Goal: Task Accomplishment & Management: Use online tool/utility

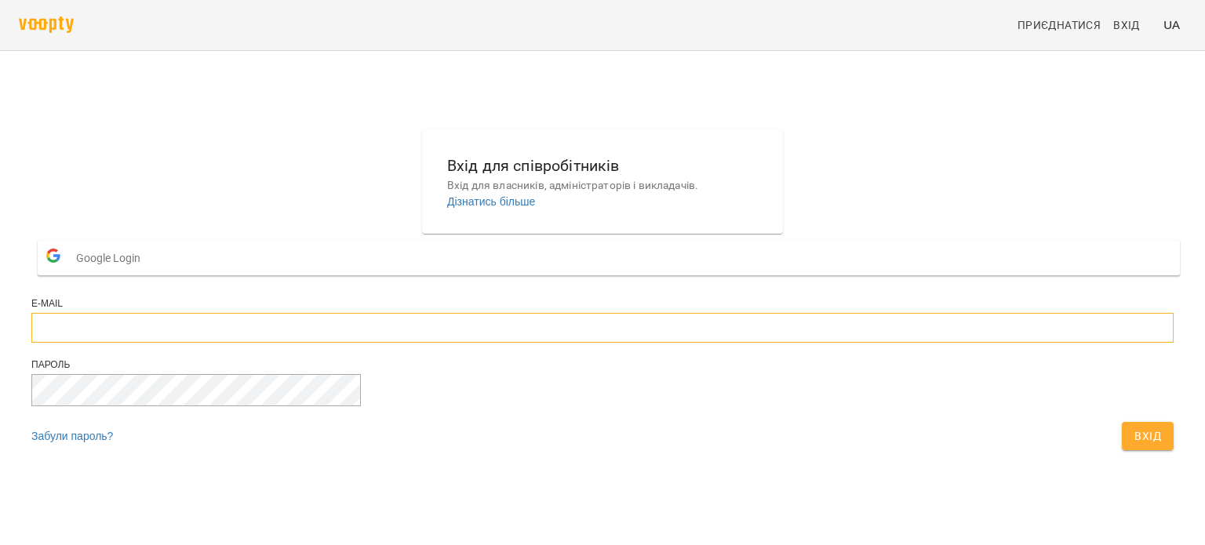
type input "**********"
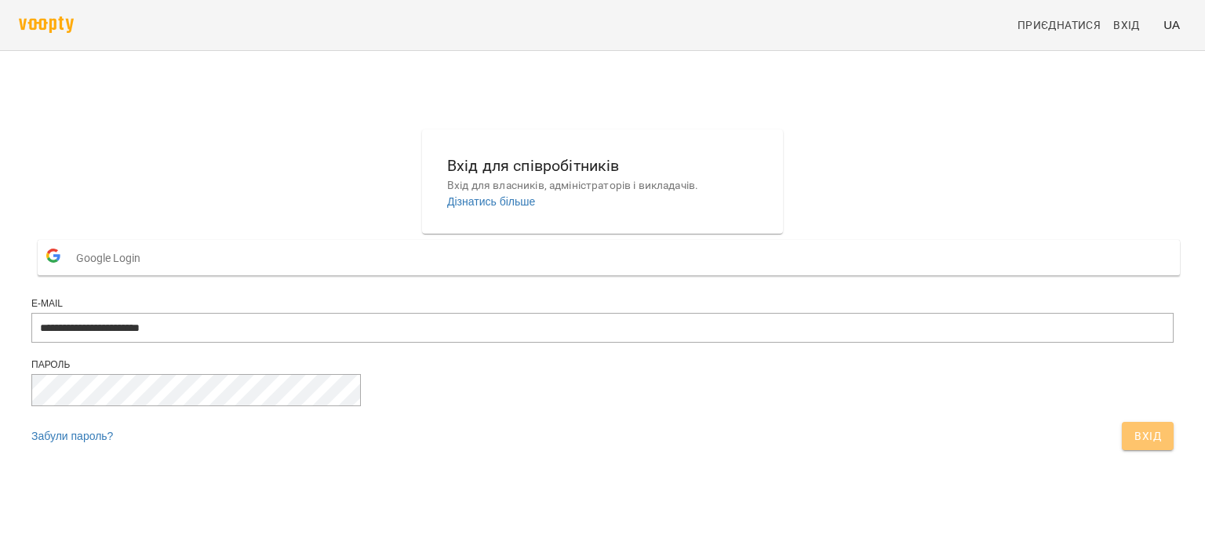
click at [1135, 446] on span "Вхід" at bounding box center [1148, 436] width 27 height 19
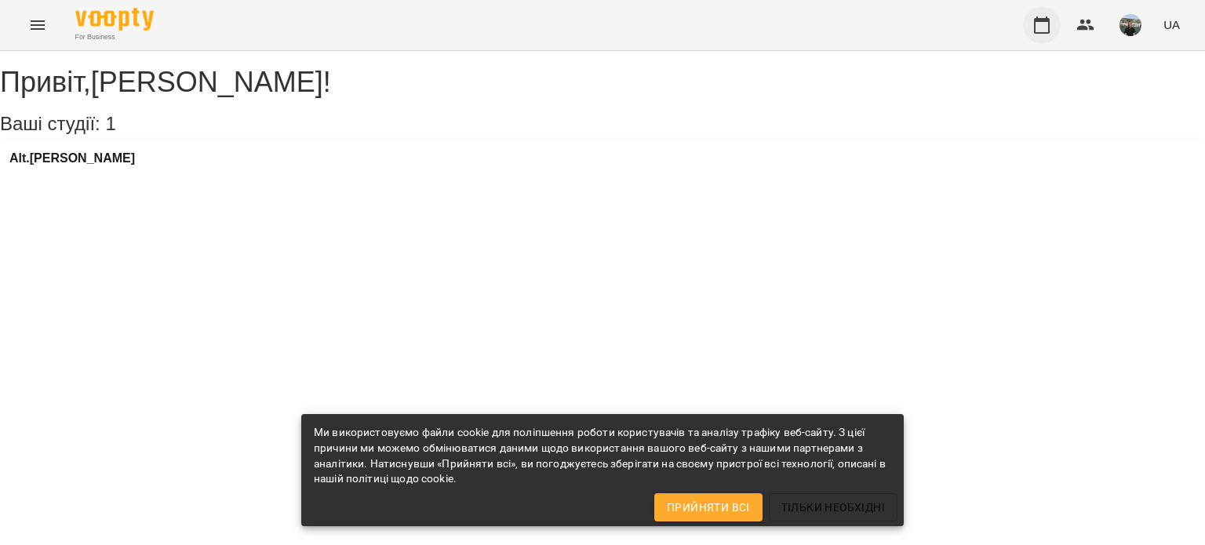
click at [1041, 27] on icon "button" at bounding box center [1042, 25] width 19 height 19
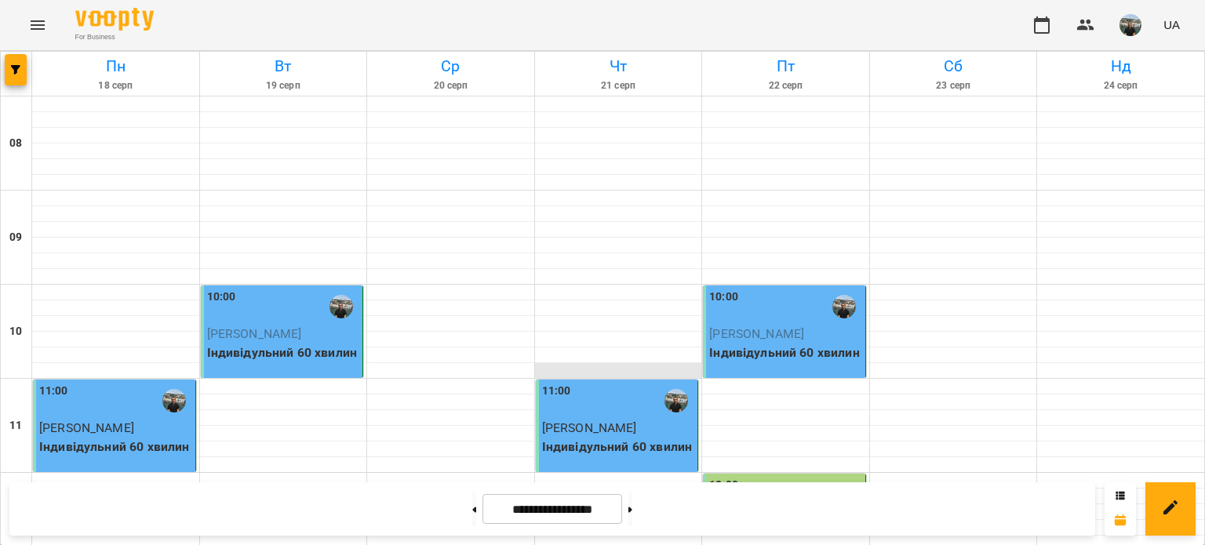
scroll to position [392, 0]
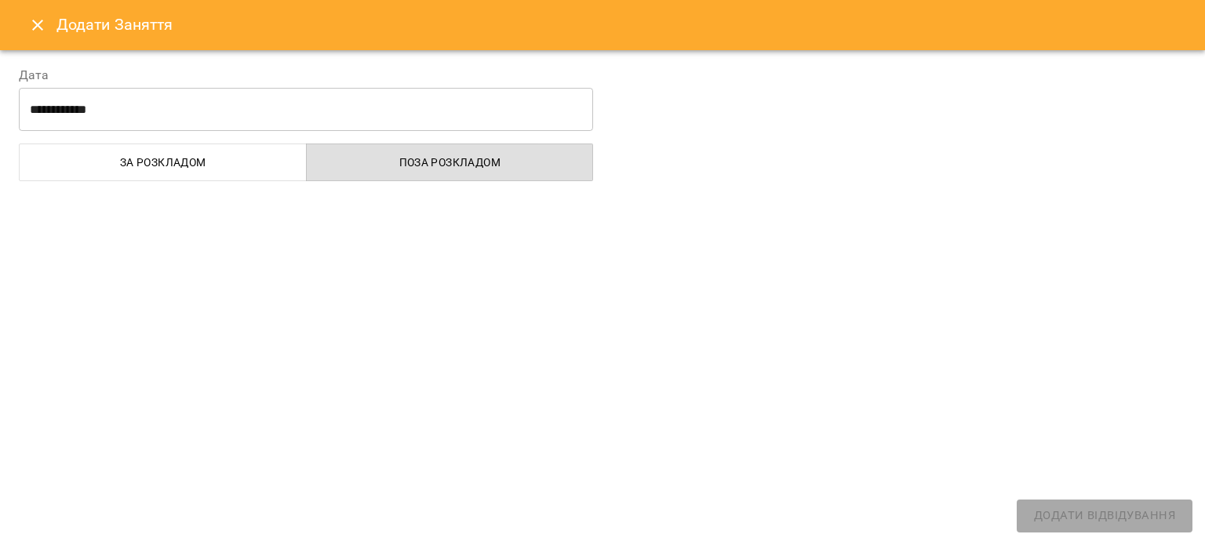
select select "**********"
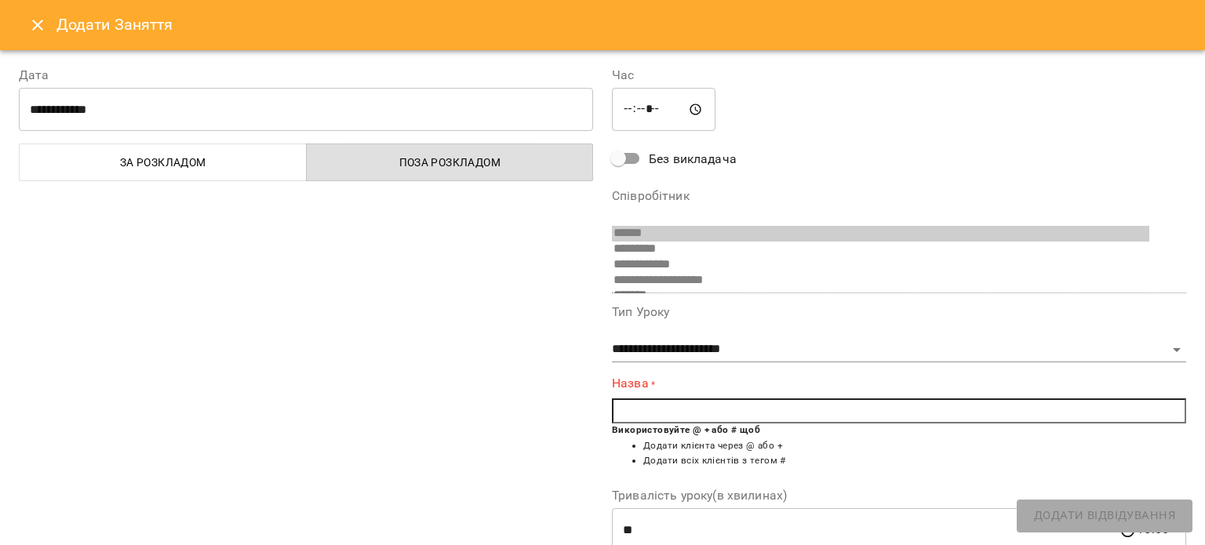
scroll to position [399, 0]
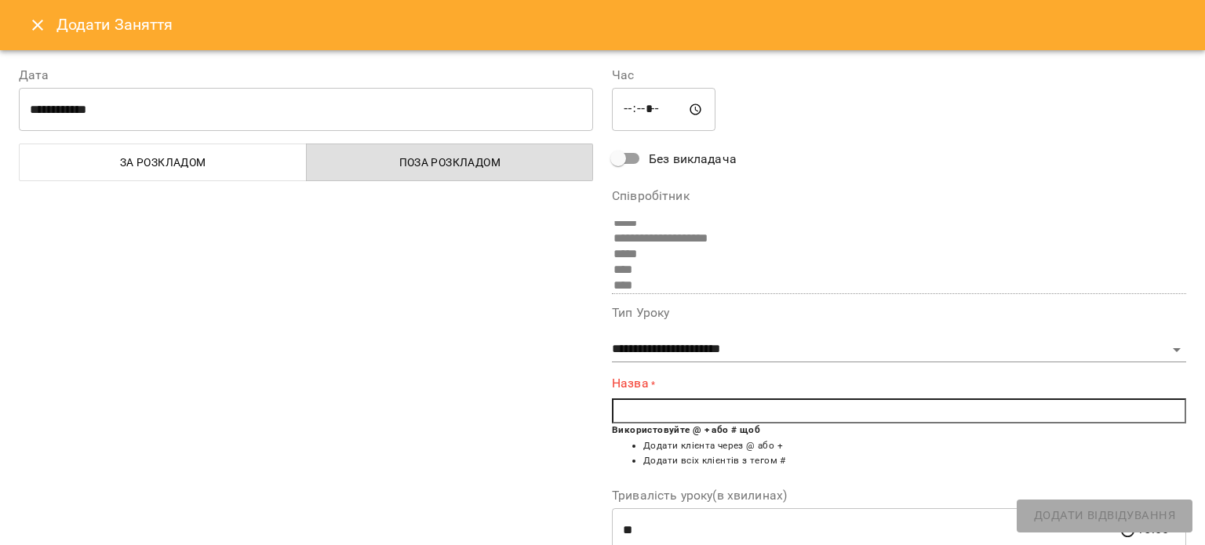
click at [647, 408] on input "text" at bounding box center [899, 411] width 574 height 25
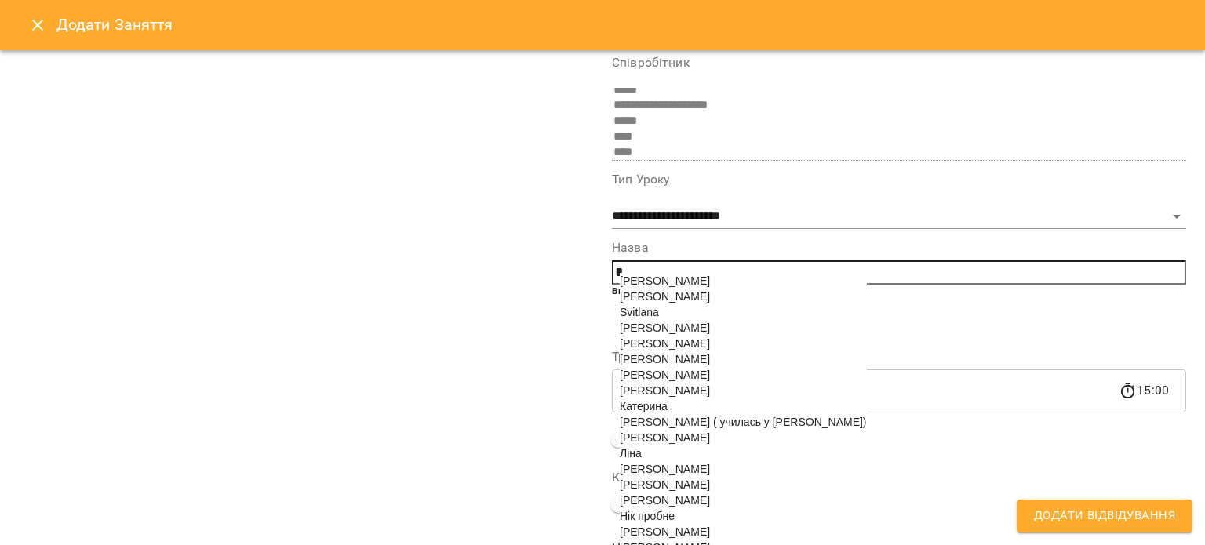
scroll to position [157, 0]
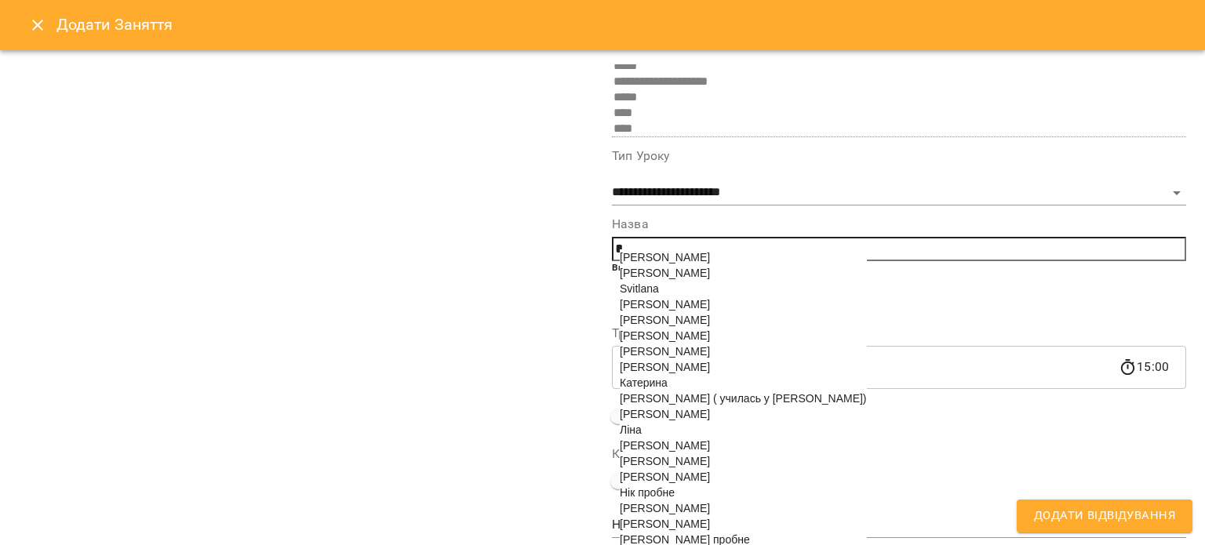
click at [678, 483] on span "Наталі Узунова" at bounding box center [665, 477] width 90 height 13
type input "**********"
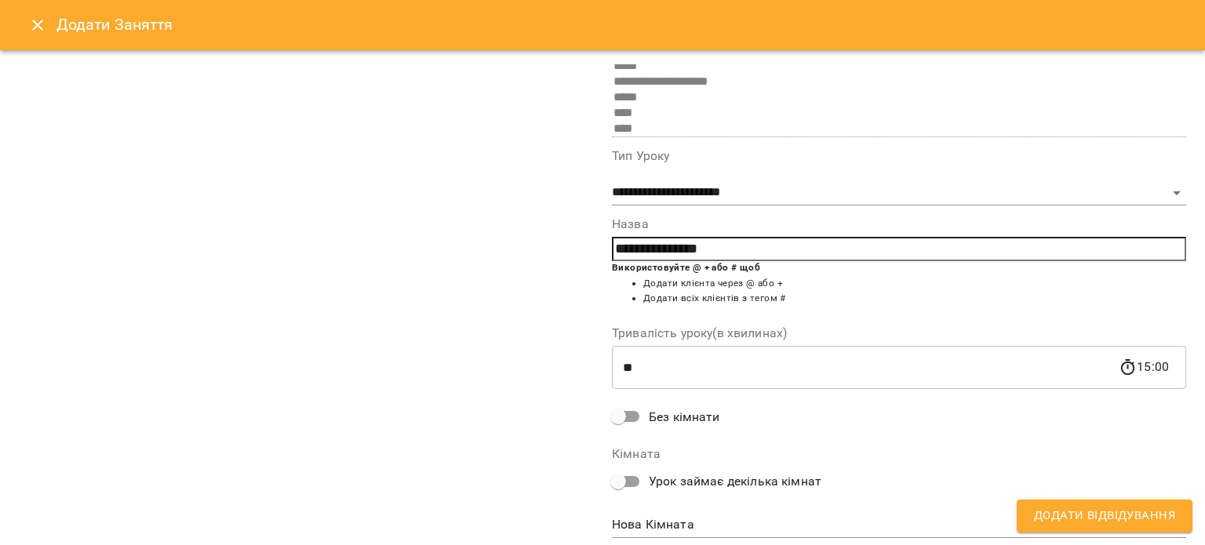
click at [1129, 518] on span "Додати Відвідування" at bounding box center [1104, 516] width 141 height 20
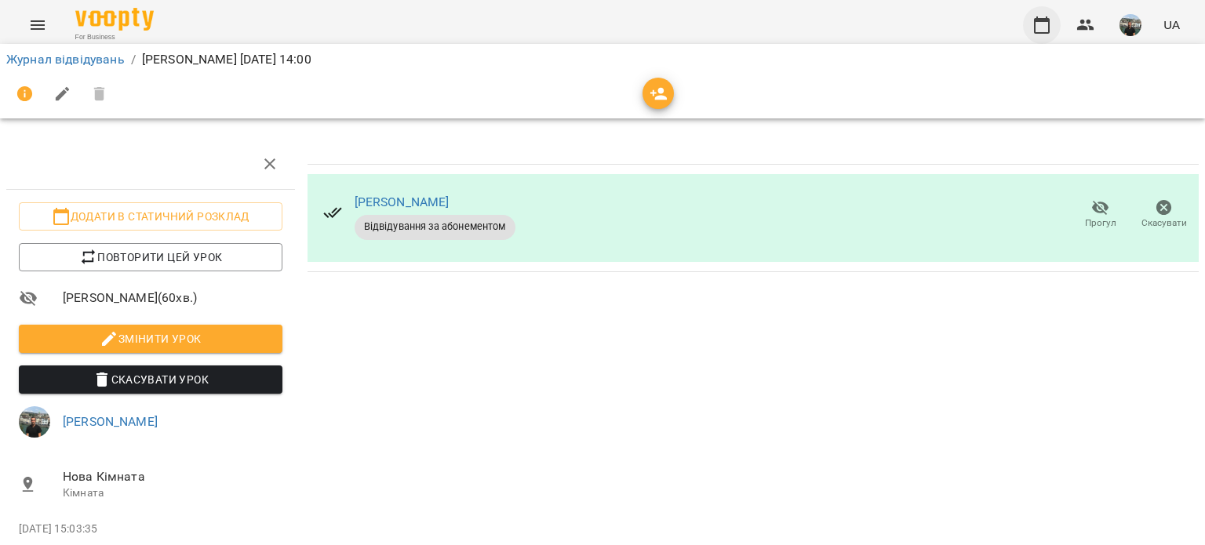
click at [1045, 23] on icon "button" at bounding box center [1042, 25] width 19 height 19
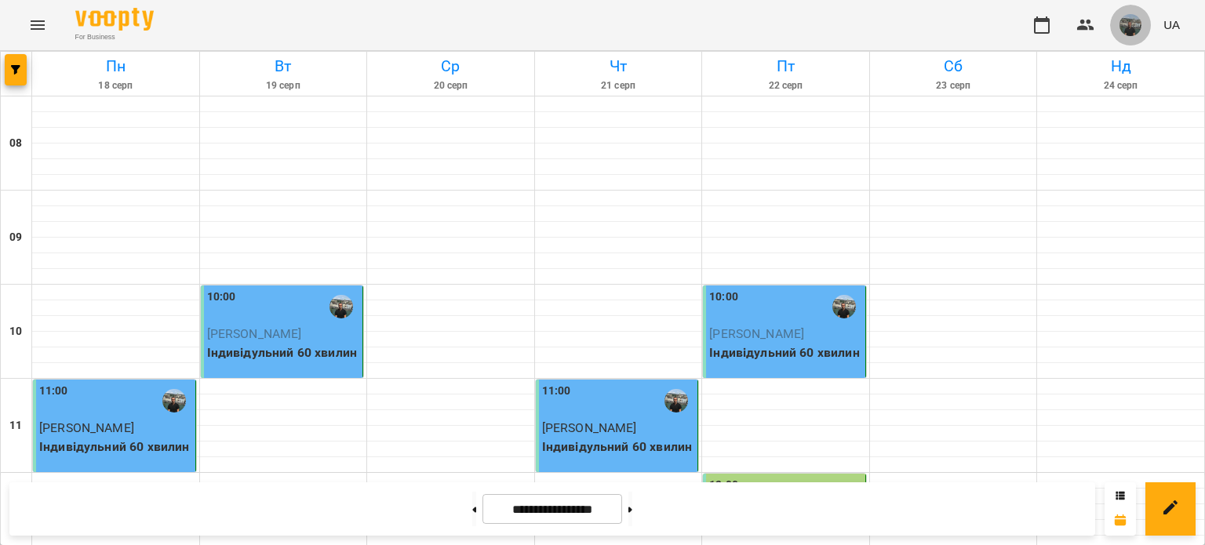
click at [1136, 29] on img "button" at bounding box center [1131, 25] width 22 height 22
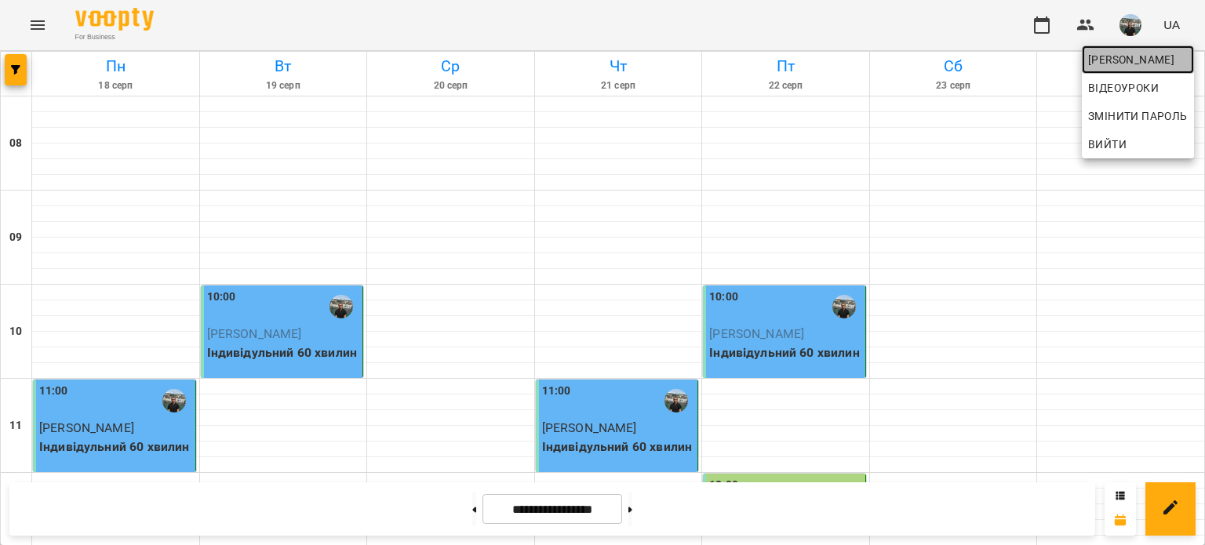
click at [1105, 59] on span "Юрій" at bounding box center [1138, 59] width 100 height 19
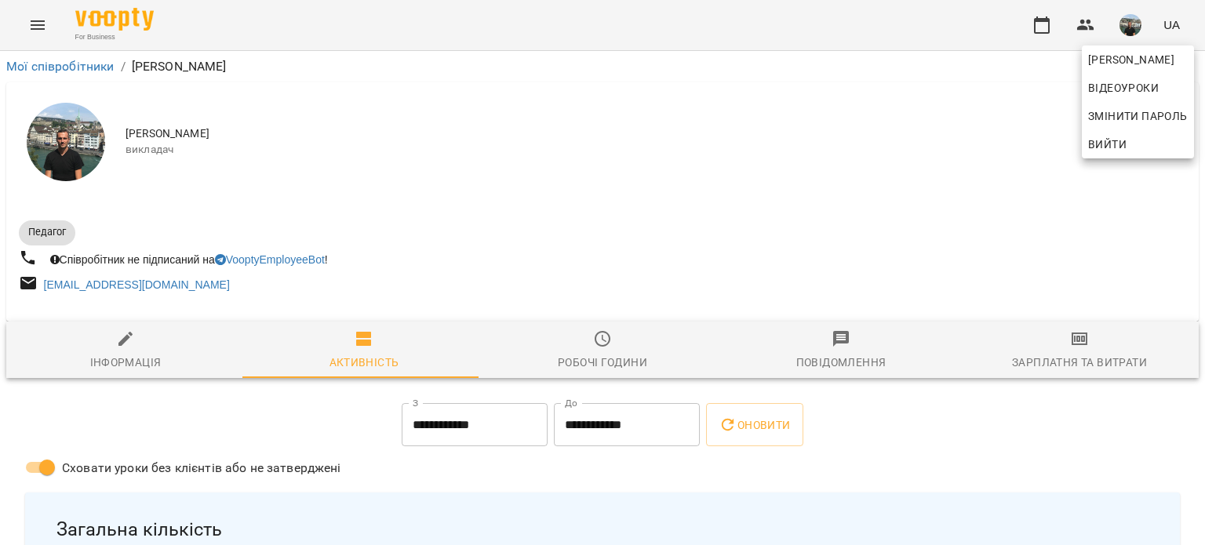
drag, startPoint x: 1197, startPoint y: 82, endPoint x: 1201, endPoint y: 104, distance: 22.2
click at [1201, 104] on div at bounding box center [602, 272] width 1205 height 545
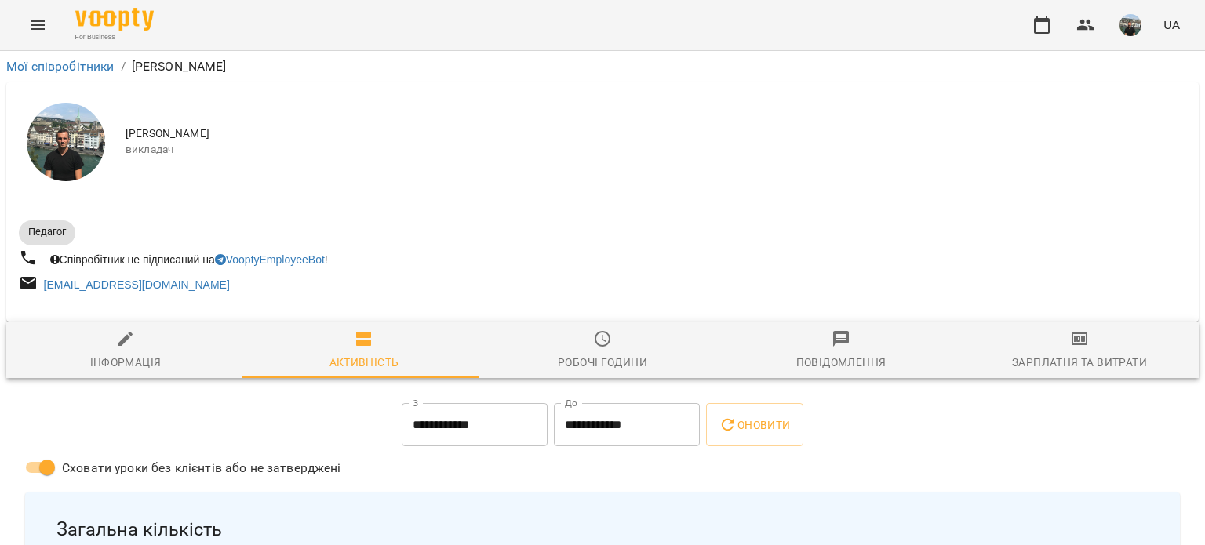
click at [1132, 28] on img "button" at bounding box center [1131, 25] width 22 height 22
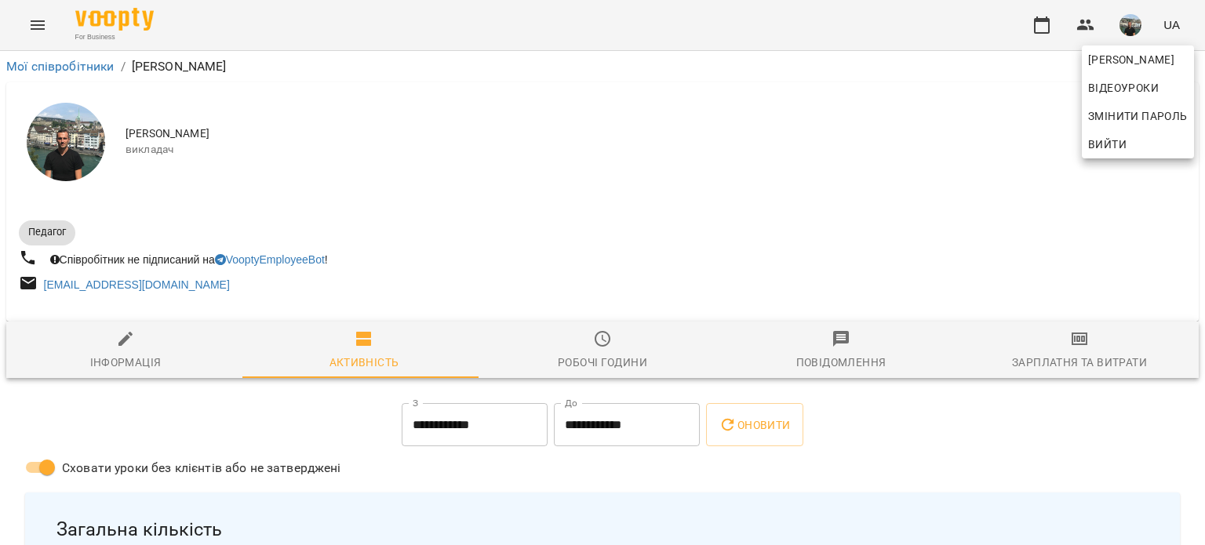
drag, startPoint x: 1199, startPoint y: 92, endPoint x: 1199, endPoint y: 104, distance: 12.6
click at [1201, 113] on div at bounding box center [602, 272] width 1205 height 545
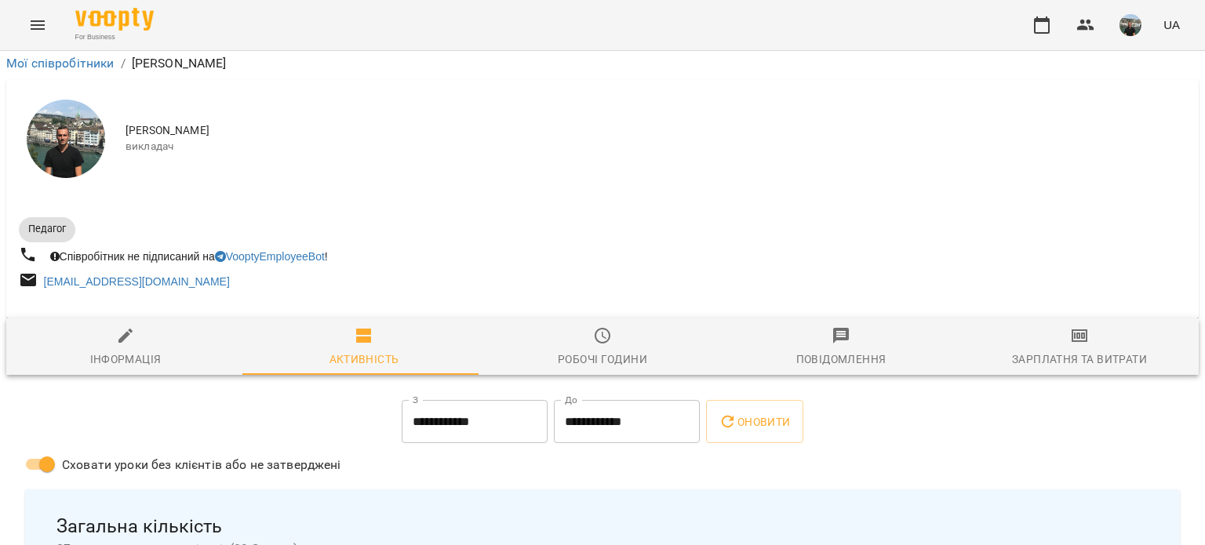
scroll to position [373, 0]
click at [1138, 22] on img "button" at bounding box center [1131, 25] width 22 height 22
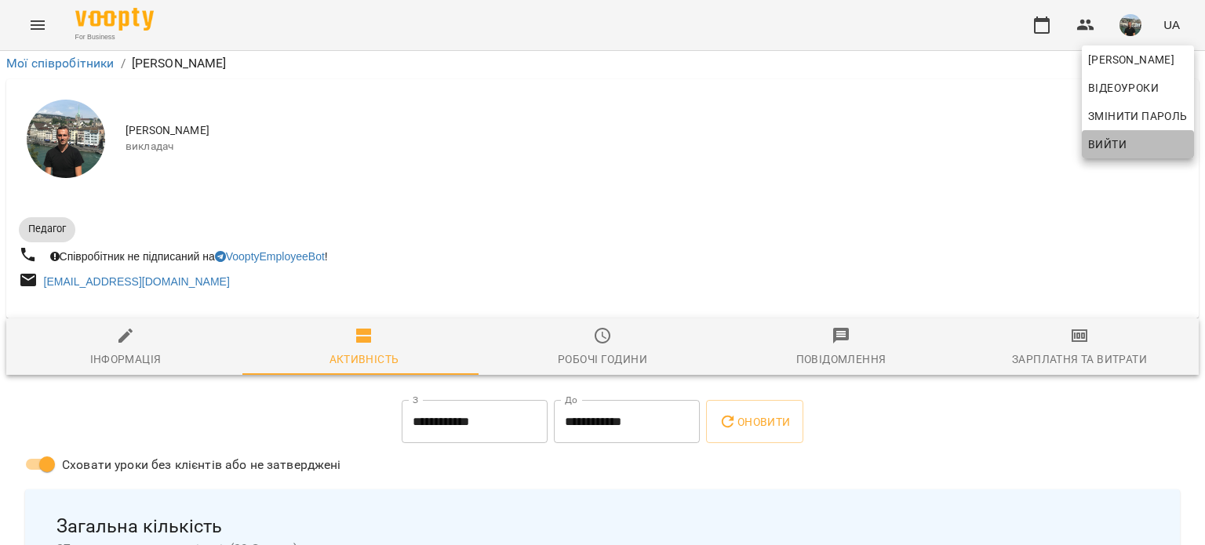
click at [1106, 144] on span "Вийти" at bounding box center [1107, 144] width 38 height 19
